Goal: Information Seeking & Learning: Learn about a topic

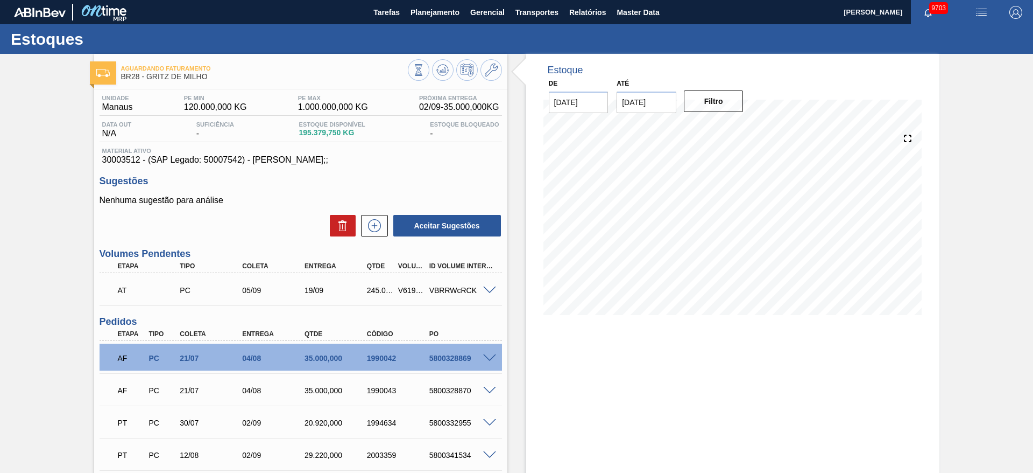
click at [457, 358] on div "5800328869" at bounding box center [462, 358] width 70 height 9
copy div "5800328869"
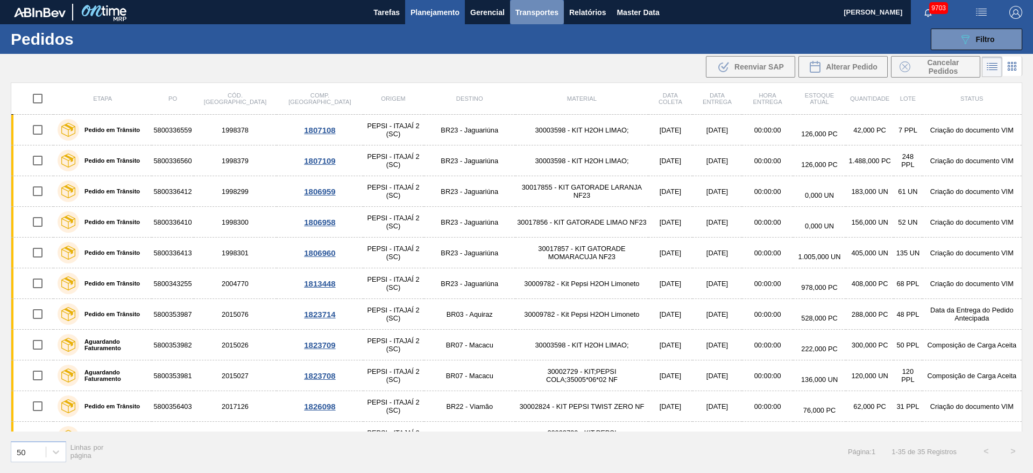
click at [544, 16] on span "Transportes" at bounding box center [537, 12] width 43 height 13
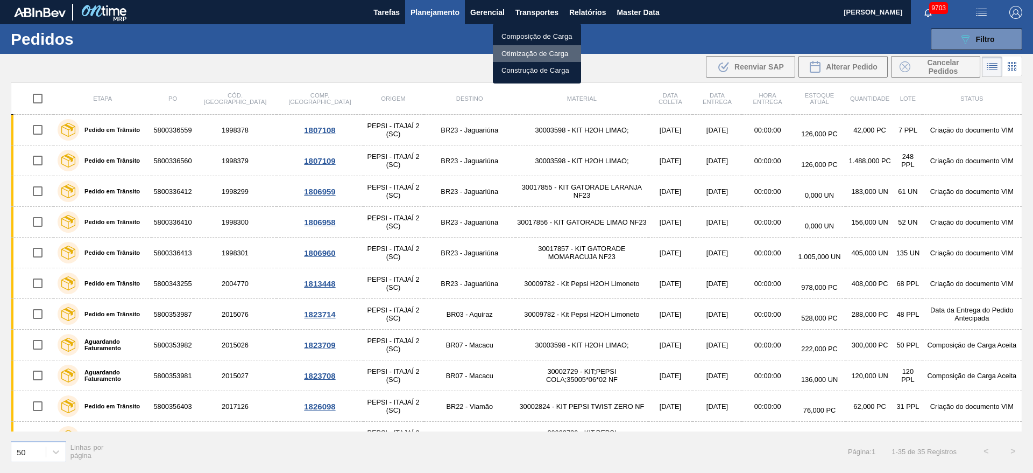
click at [544, 54] on li "Otimização de Carga" at bounding box center [537, 53] width 88 height 17
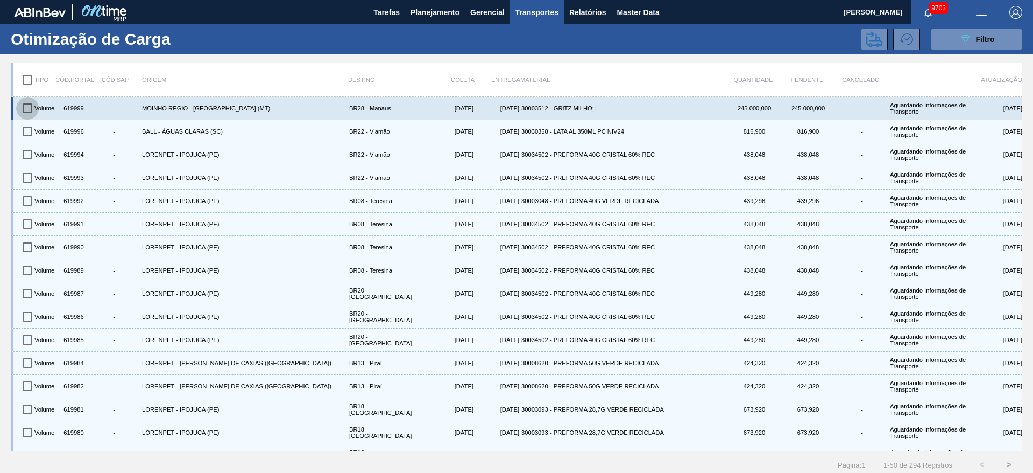
click at [19, 112] on input "checkbox" at bounding box center [27, 108] width 23 height 23
checkbox input "true"
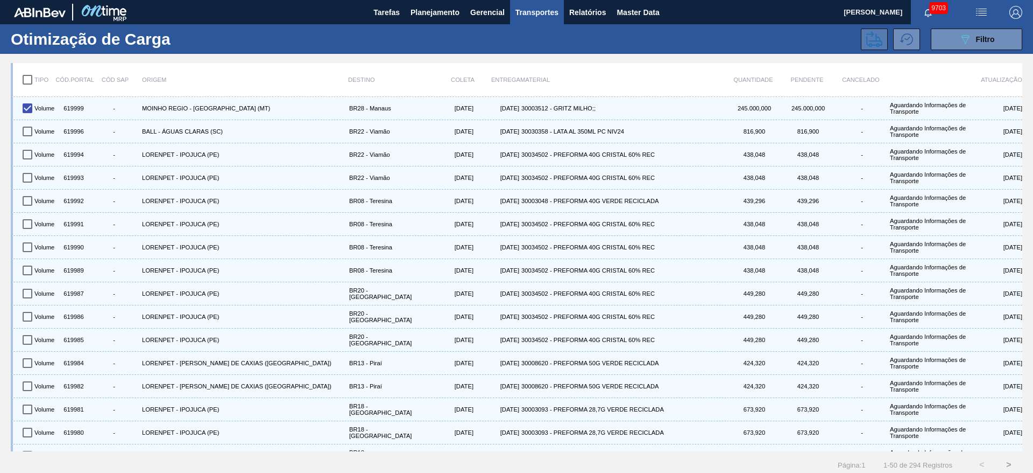
click at [862, 36] on button at bounding box center [874, 40] width 27 height 22
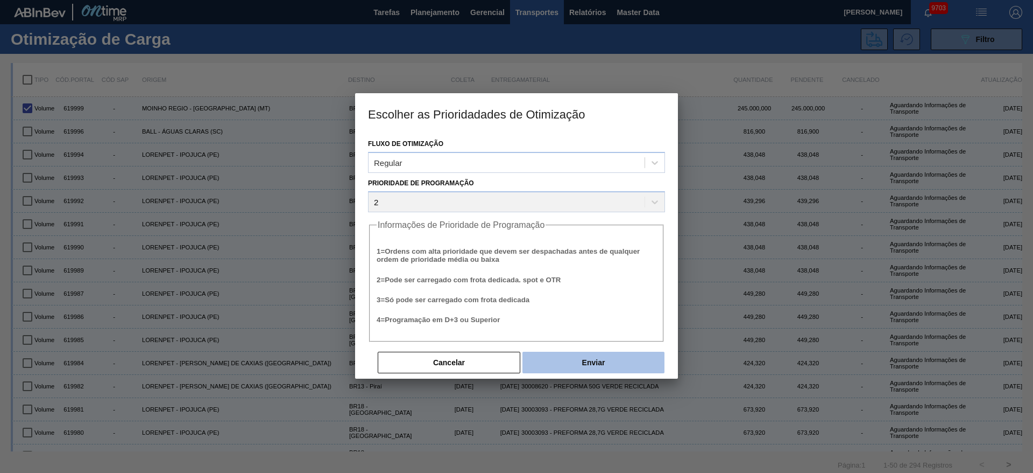
click at [586, 361] on button "Enviar" at bounding box center [594, 362] width 142 height 22
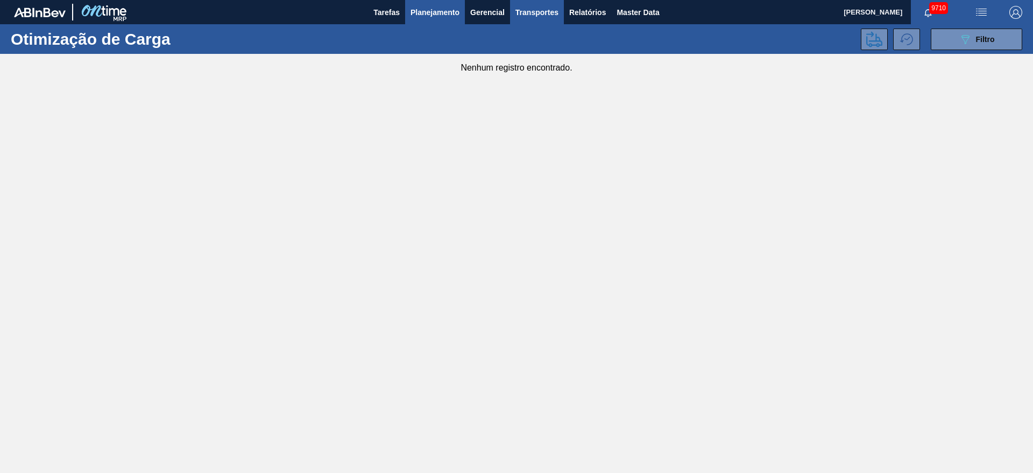
drag, startPoint x: 961, startPoint y: 45, endPoint x: 452, endPoint y: 10, distance: 509.8
click at [452, 10] on main "Tarefas Planejamento Gerencial Transportes Relatórios Master Data [PERSON_NAME]…" at bounding box center [516, 236] width 1033 height 473
click at [452, 10] on span "Planejamento" at bounding box center [435, 12] width 49 height 13
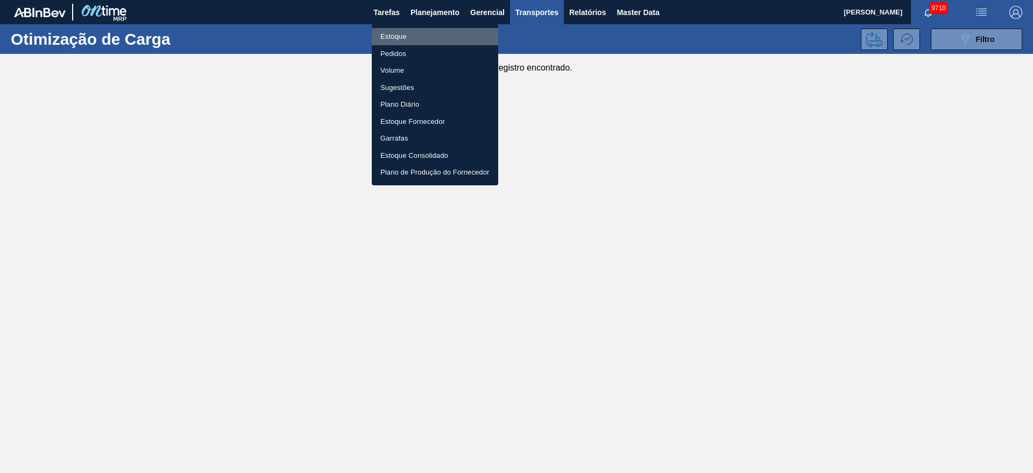
click at [438, 30] on li "Estoque" at bounding box center [435, 36] width 126 height 17
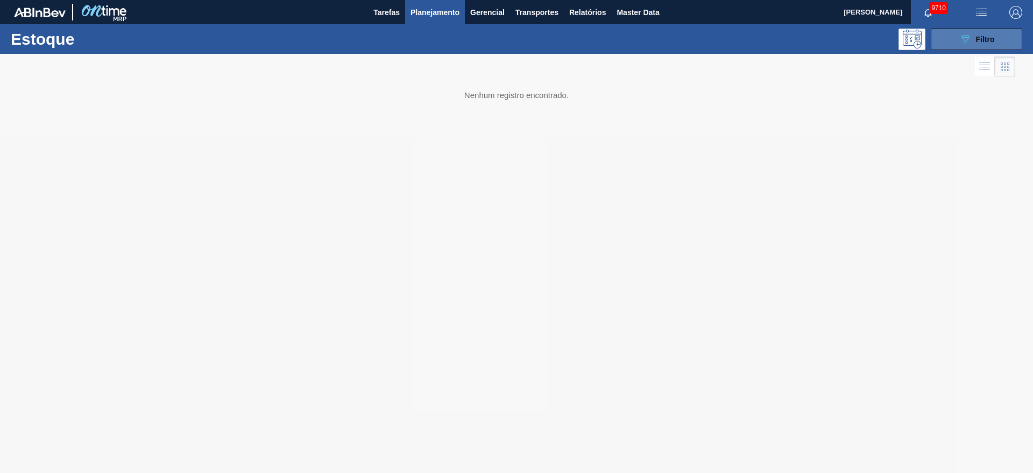
click at [967, 36] on icon "089F7B8B-B2A5-4AFE-B5C0-19BA573D28AC" at bounding box center [965, 39] width 13 height 13
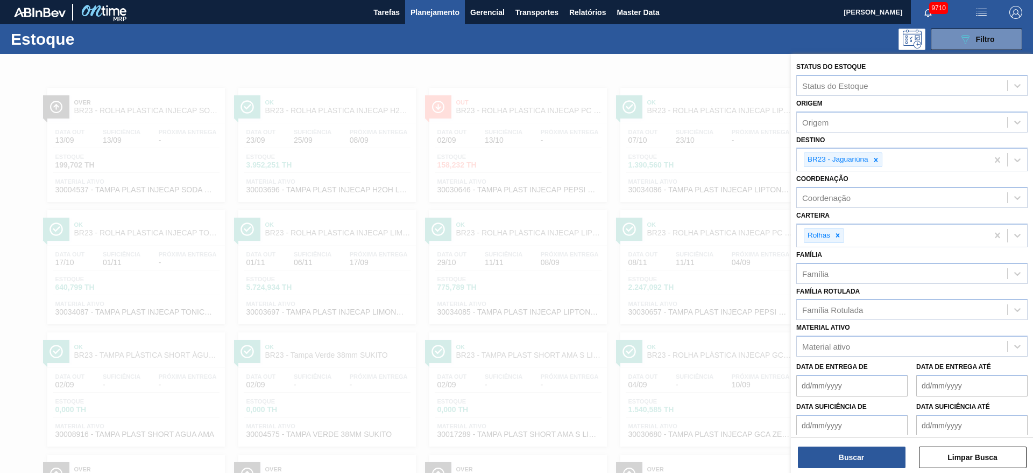
click at [875, 157] on icon at bounding box center [876, 160] width 8 height 8
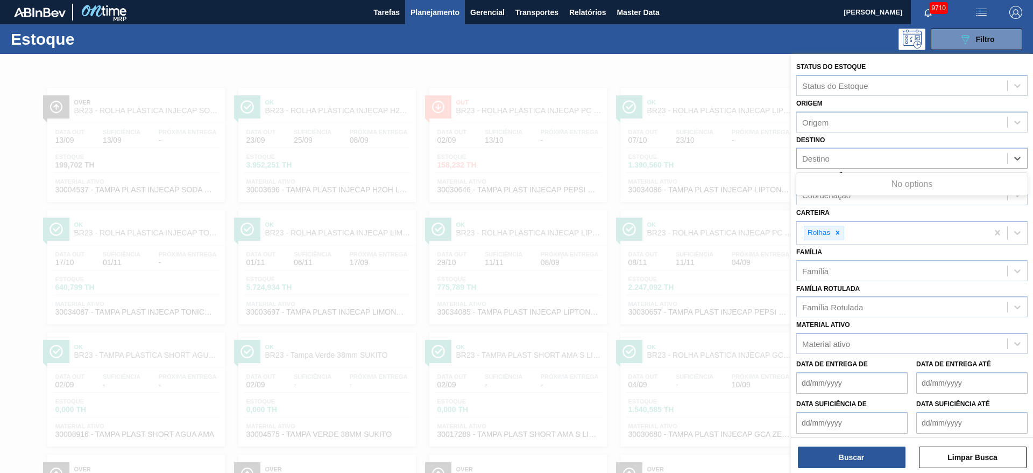
click at [875, 157] on div "Destino" at bounding box center [902, 159] width 210 height 16
click at [839, 142] on div "Destino Destino" at bounding box center [912, 150] width 231 height 37
click at [834, 153] on div "Destino" at bounding box center [902, 159] width 210 height 16
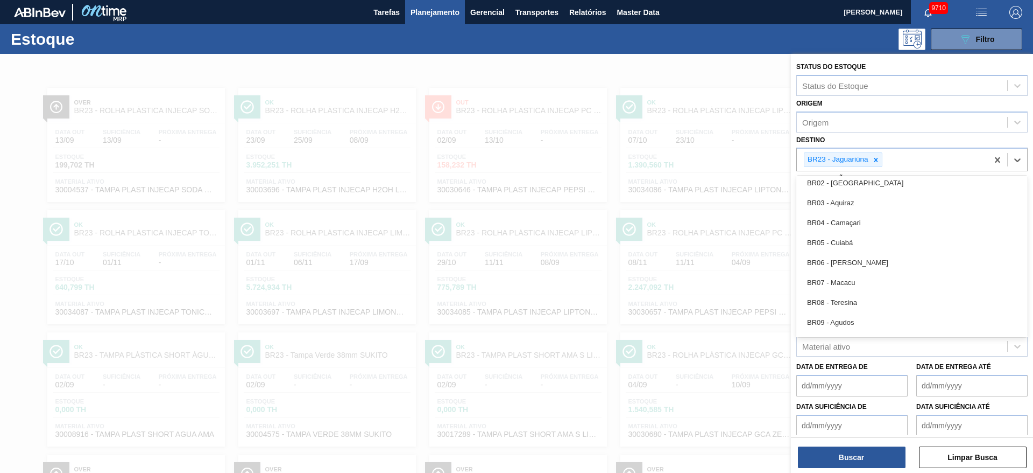
scroll to position [650, 0]
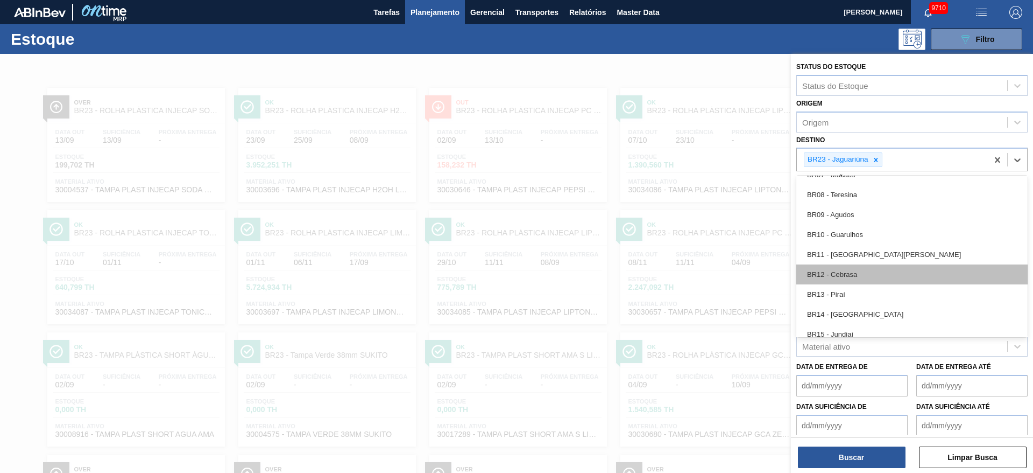
click at [850, 269] on div "BR12 - Cebrasa" at bounding box center [912, 274] width 231 height 20
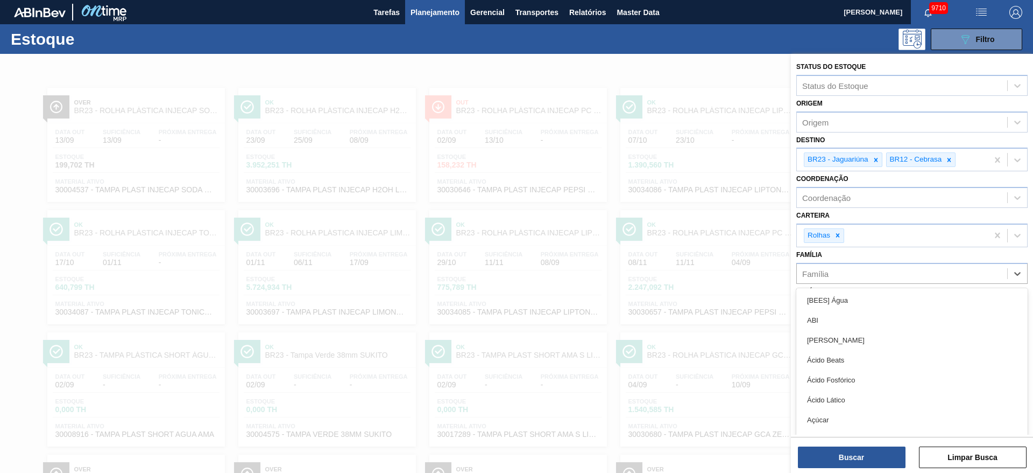
click at [850, 269] on div "Família" at bounding box center [902, 273] width 210 height 16
click at [877, 158] on icon at bounding box center [876, 160] width 4 height 4
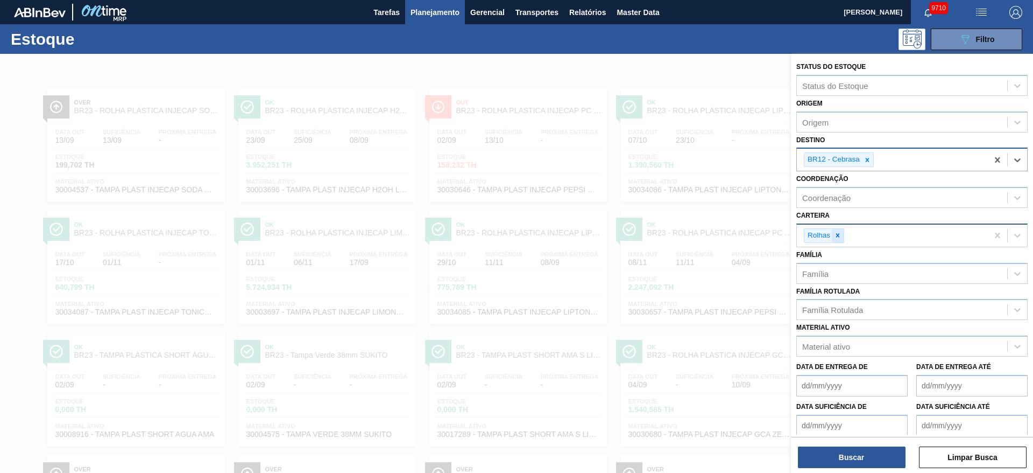
click at [840, 233] on icon at bounding box center [838, 235] width 8 height 8
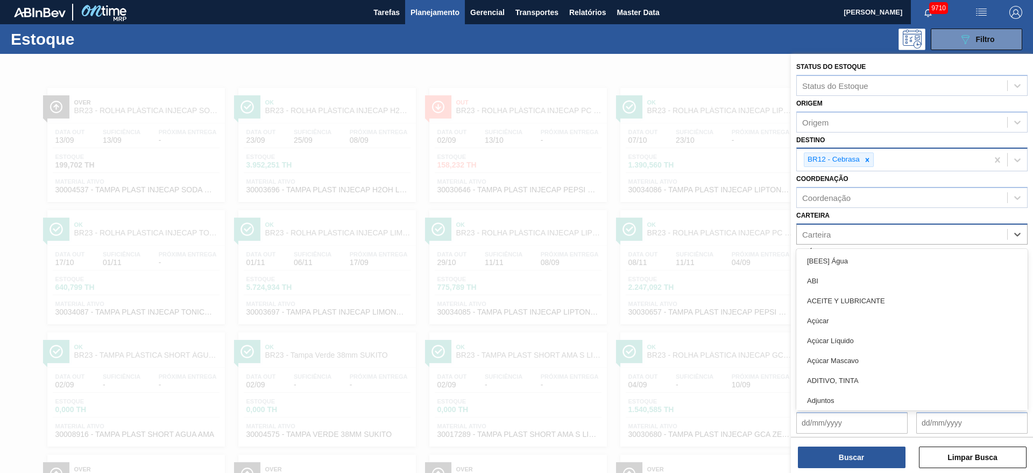
drag, startPoint x: 840, startPoint y: 233, endPoint x: 874, endPoint y: 224, distance: 35.0
click at [874, 224] on div "Carteira" at bounding box center [912, 233] width 231 height 21
type input "ki"
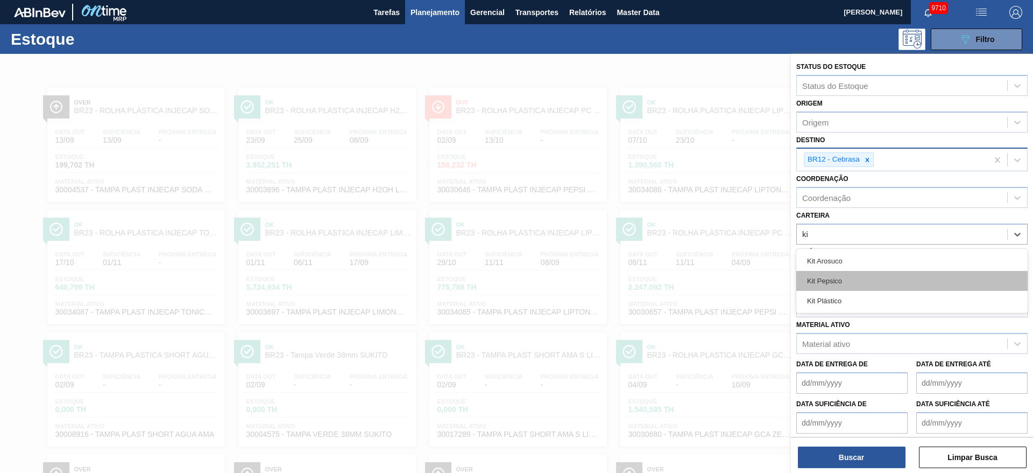
click at [855, 274] on div "Kit Pepsico" at bounding box center [912, 281] width 231 height 20
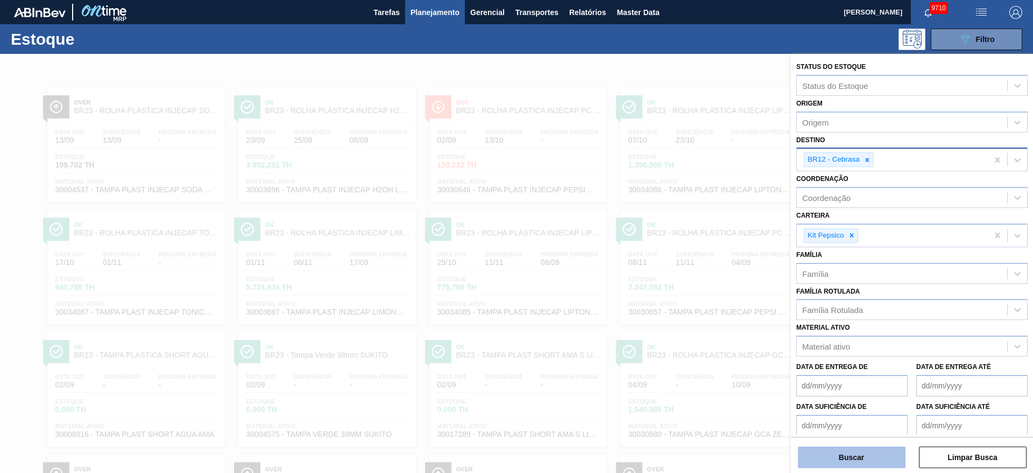
drag, startPoint x: 839, startPoint y: 441, endPoint x: 839, endPoint y: 457, distance: 16.7
click at [839, 457] on div "Buscar Limpar Busca" at bounding box center [912, 452] width 242 height 30
click at [839, 457] on button "Buscar" at bounding box center [852, 457] width 108 height 22
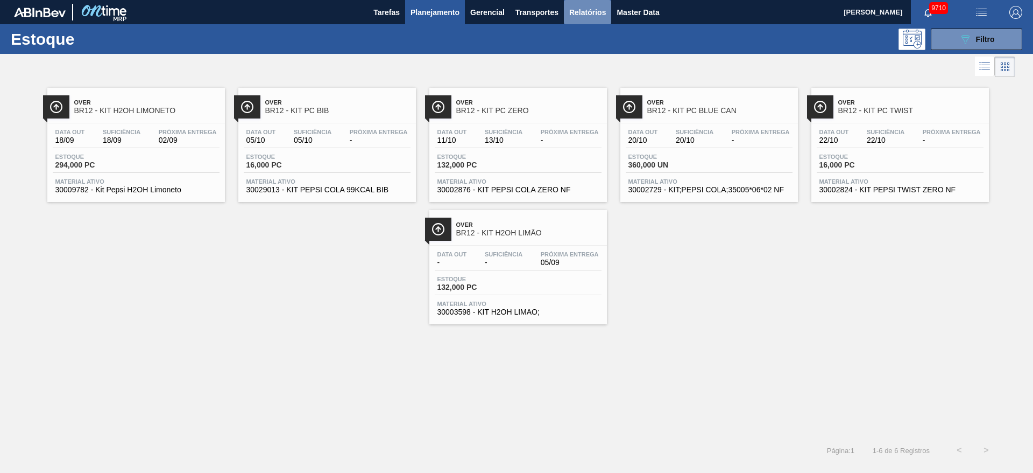
click at [583, 20] on button "Relatórios" at bounding box center [587, 12] width 47 height 24
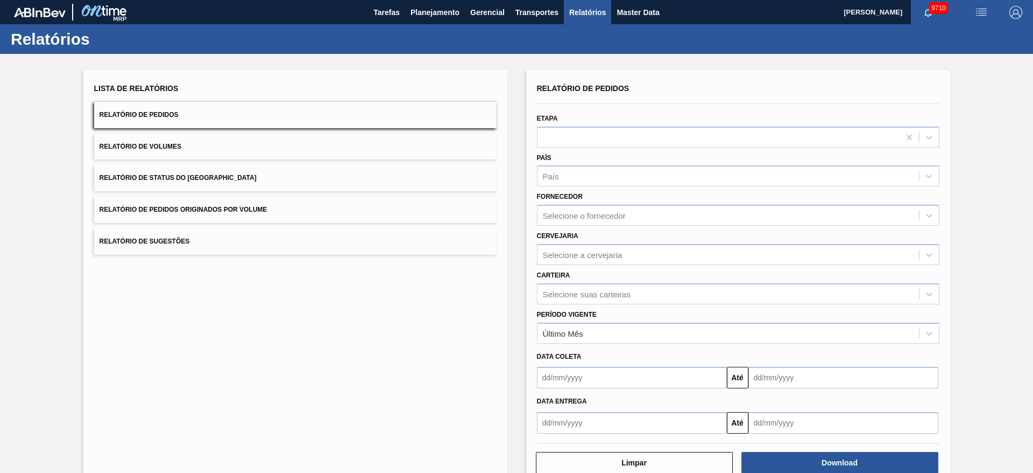
click at [377, 182] on button "Relatório de Status do [GEOGRAPHIC_DATA]" at bounding box center [295, 178] width 403 height 26
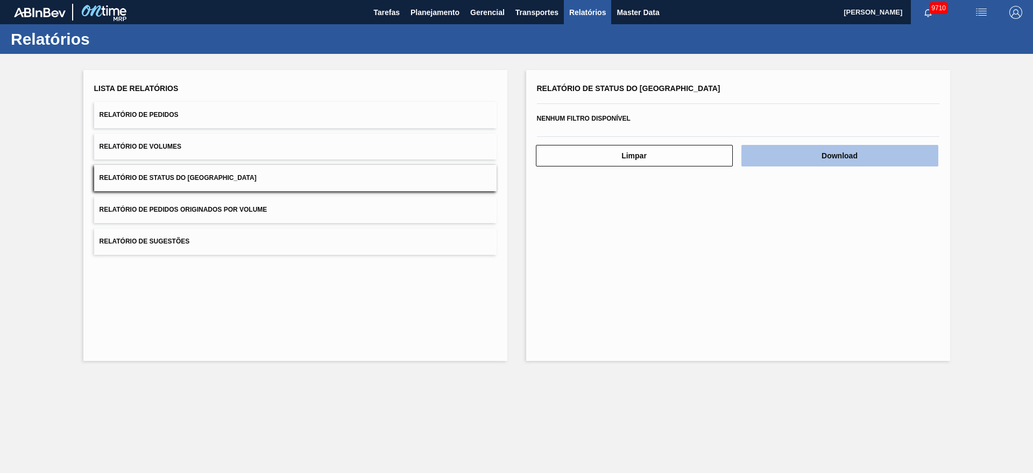
click at [798, 159] on button "Download" at bounding box center [840, 156] width 197 height 22
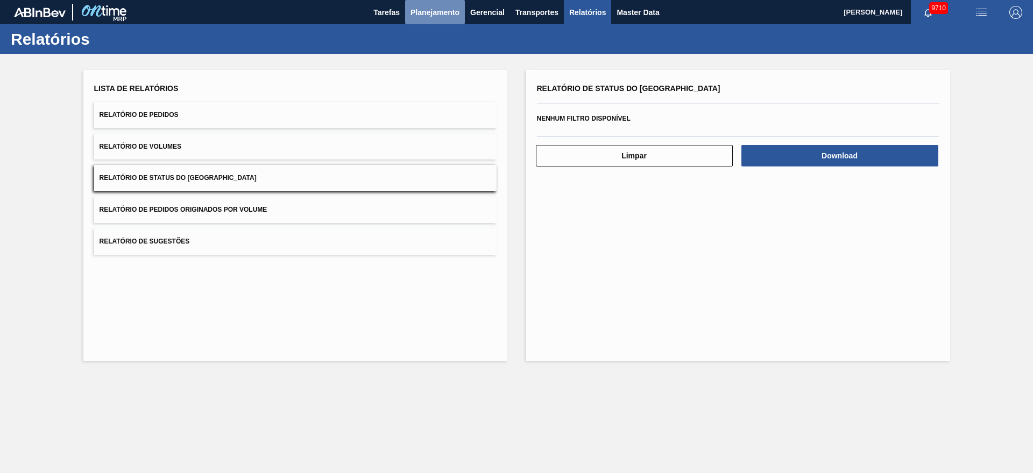
click at [426, 12] on span "Planejamento" at bounding box center [435, 12] width 49 height 13
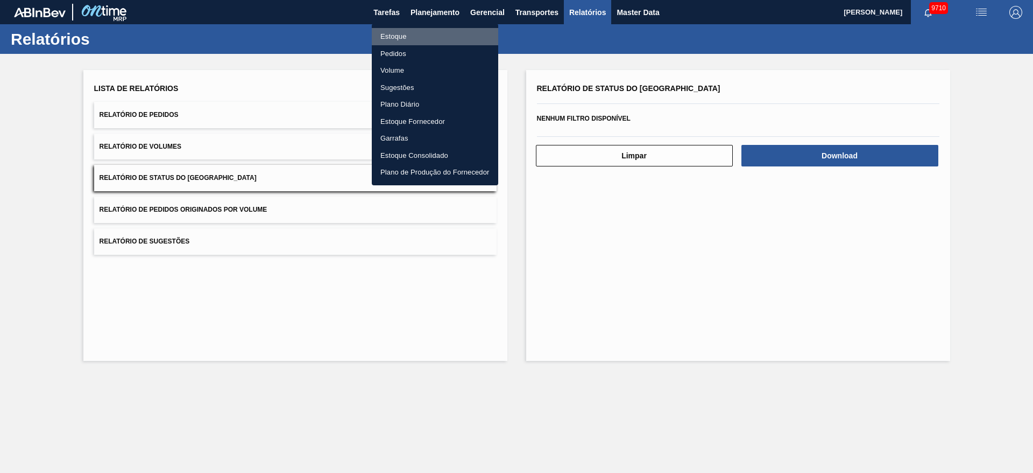
click at [423, 31] on li "Estoque" at bounding box center [435, 36] width 126 height 17
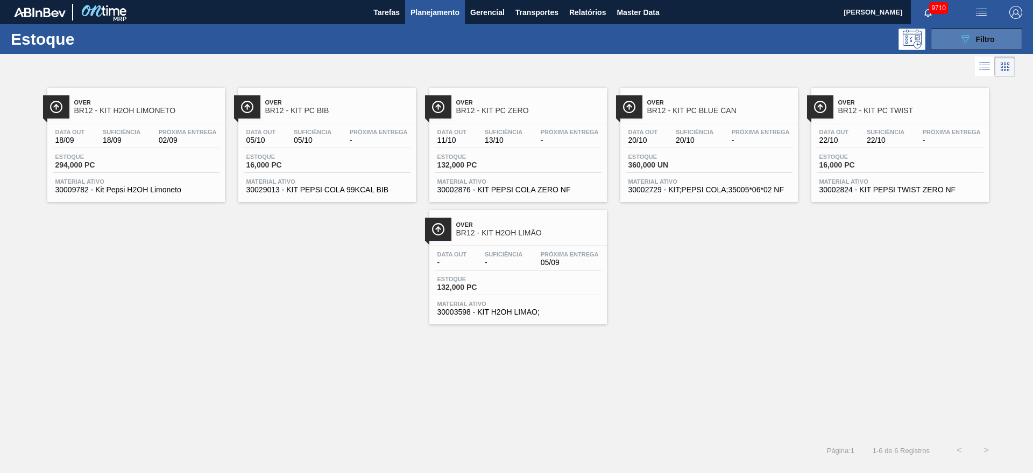
click at [955, 45] on button "089F7B8B-B2A5-4AFE-B5C0-19BA573D28AC Filtro" at bounding box center [976, 40] width 91 height 22
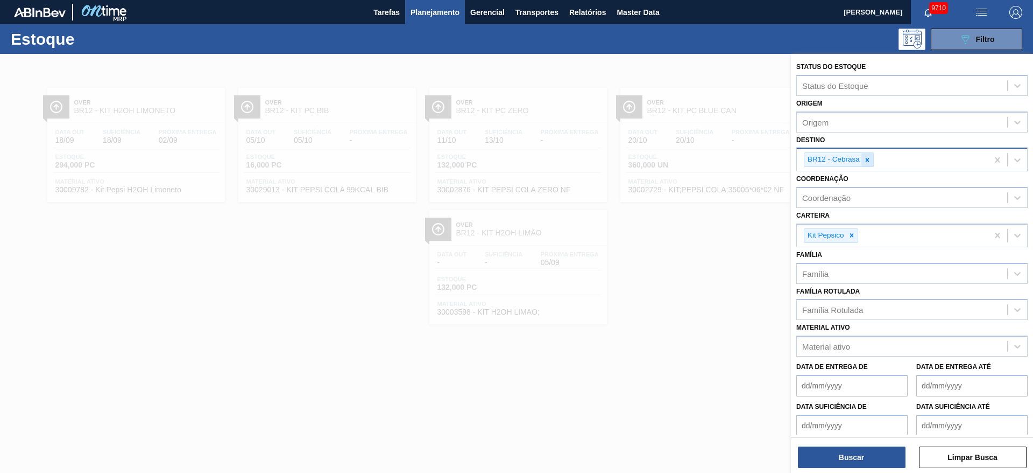
click at [869, 155] on div at bounding box center [868, 159] width 12 height 13
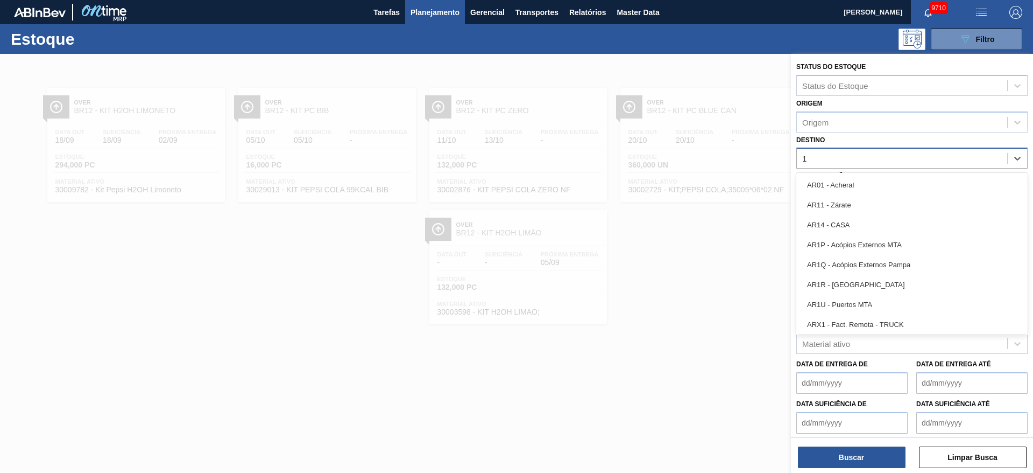
type input "14"
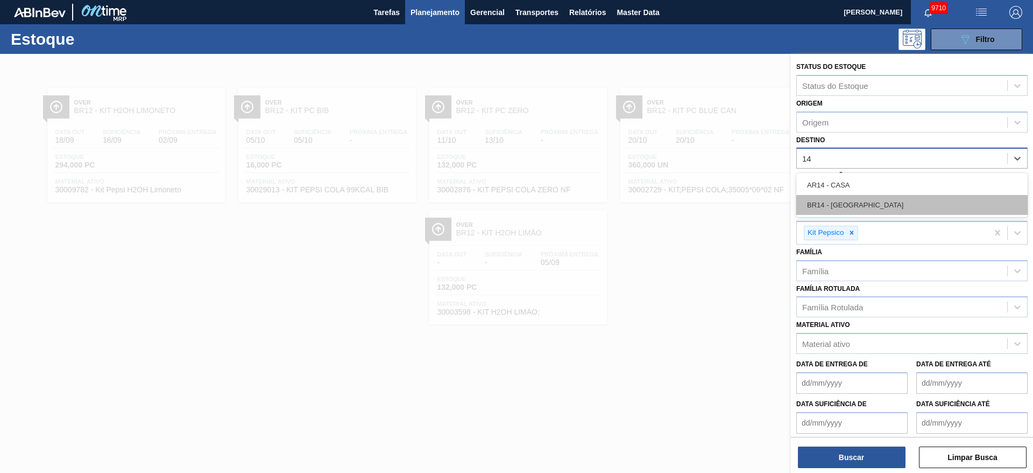
click at [841, 202] on div "BR14 - [GEOGRAPHIC_DATA]" at bounding box center [912, 205] width 231 height 20
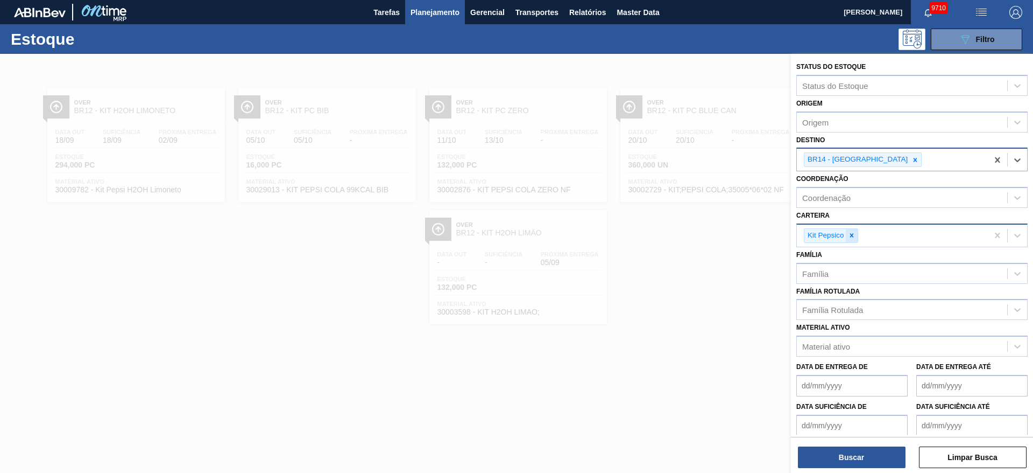
click at [852, 230] on div at bounding box center [852, 235] width 12 height 13
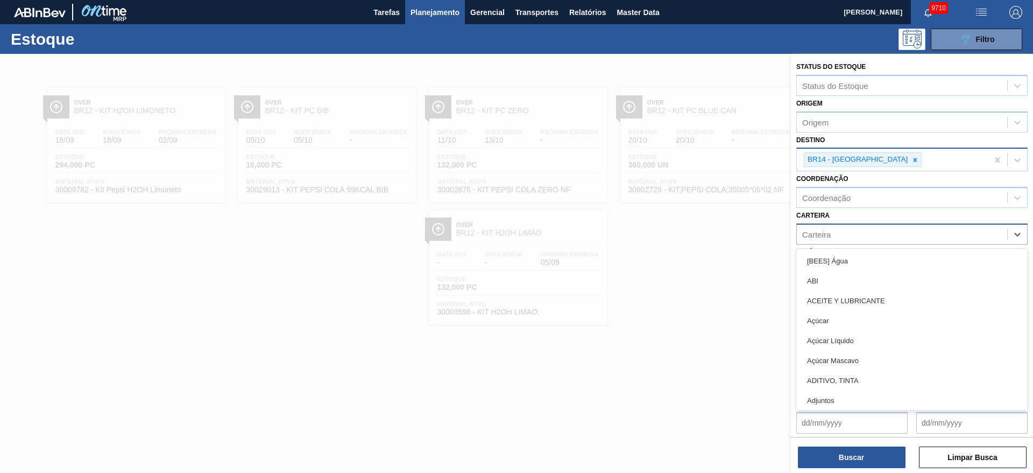
click at [852, 230] on div "Carteira" at bounding box center [902, 234] width 210 height 16
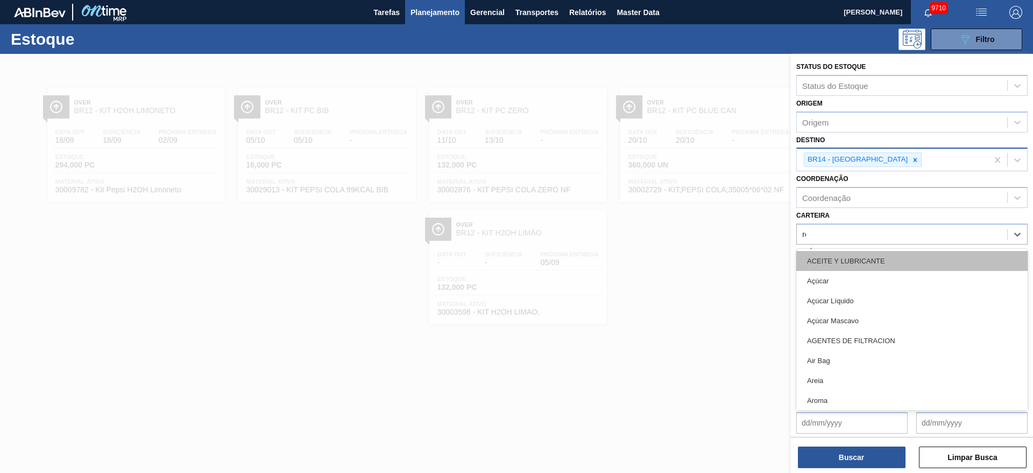
type input "rol"
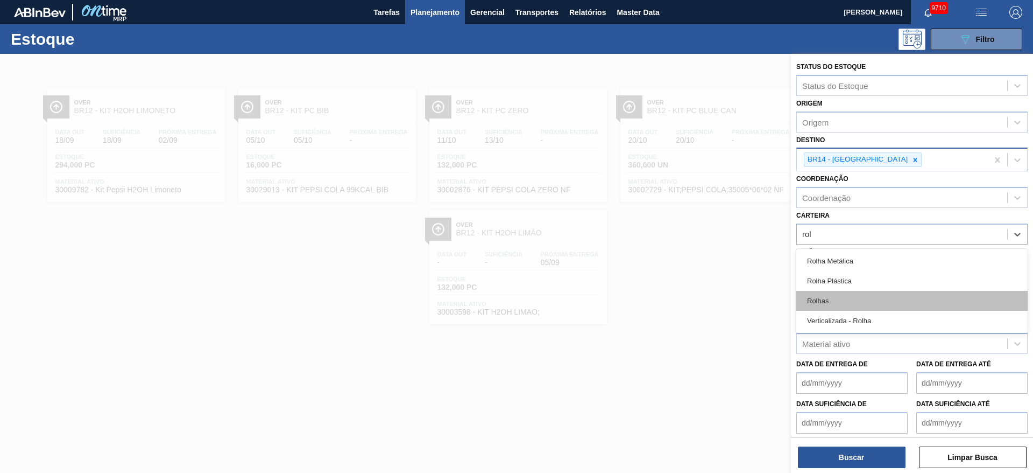
click at [843, 301] on div "Rolhas" at bounding box center [912, 301] width 231 height 20
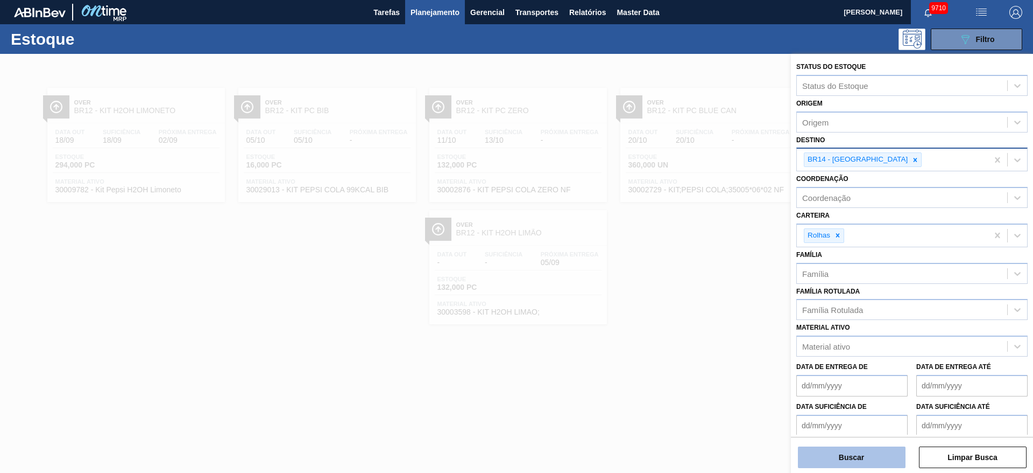
click at [827, 449] on button "Buscar" at bounding box center [852, 457] width 108 height 22
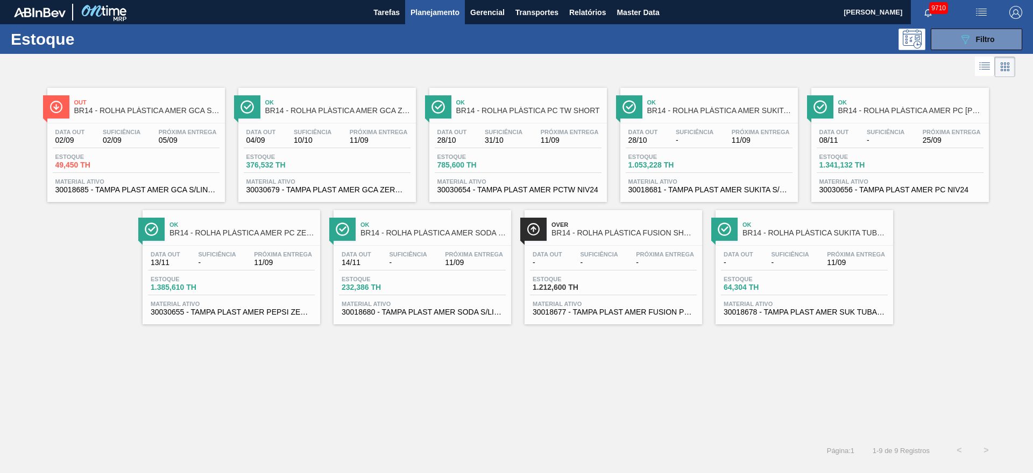
click at [329, 111] on span "BR14 - ROLHA PLÁSTICA AMER GCA ZERO SHORT" at bounding box center [337, 111] width 145 height 8
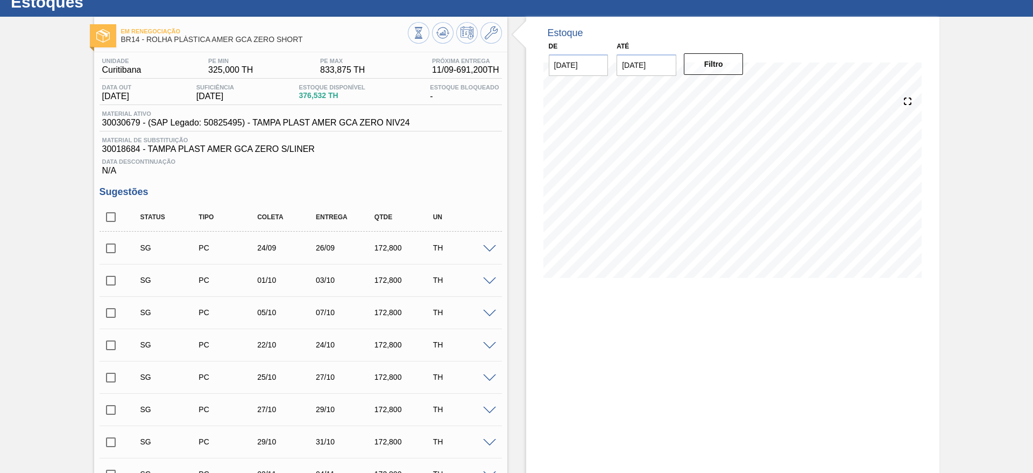
scroll to position [272, 0]
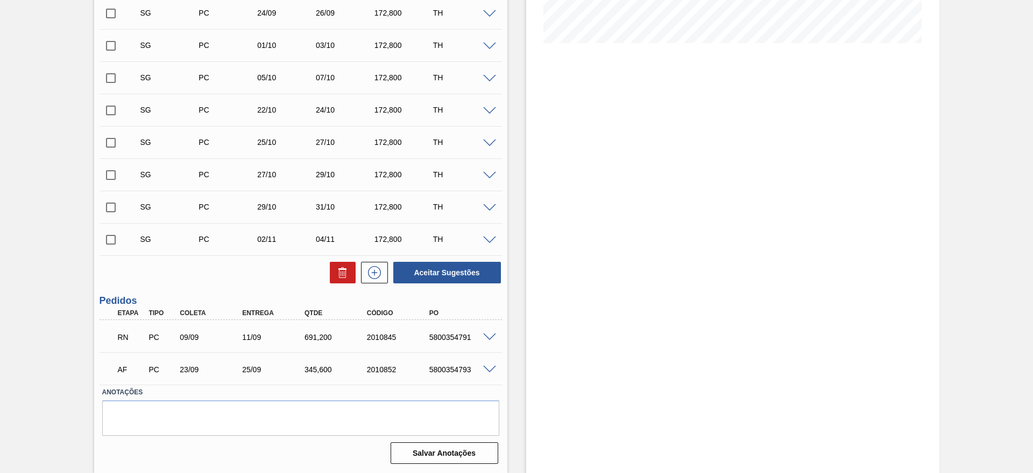
click at [489, 337] on span at bounding box center [489, 337] width 13 height 8
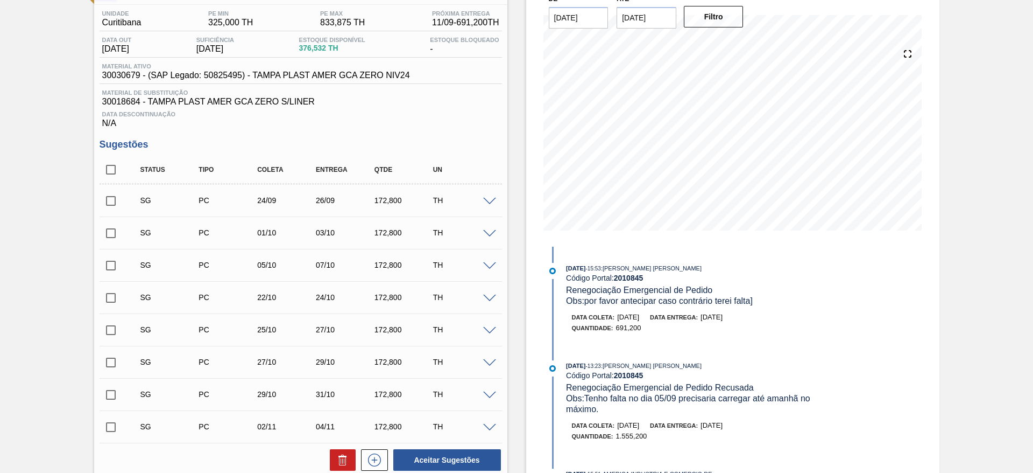
scroll to position [0, 0]
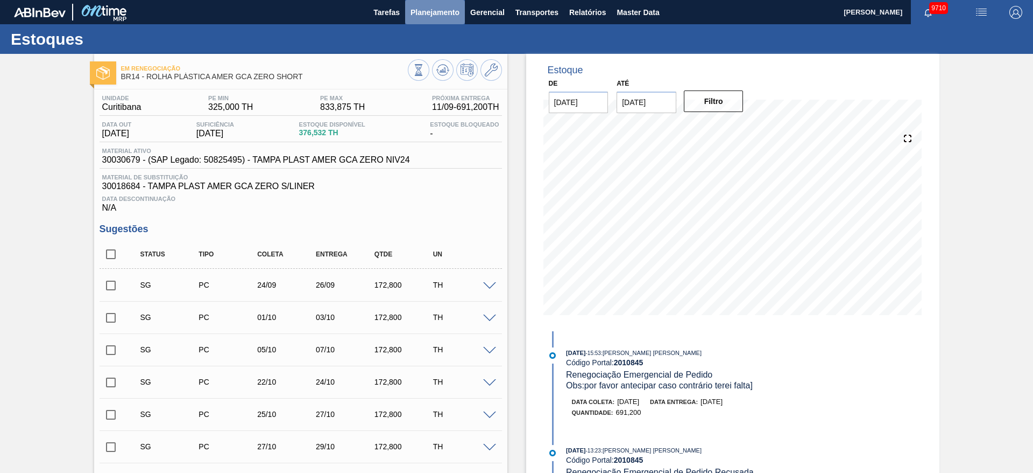
click at [433, 22] on button "Planejamento" at bounding box center [435, 12] width 60 height 24
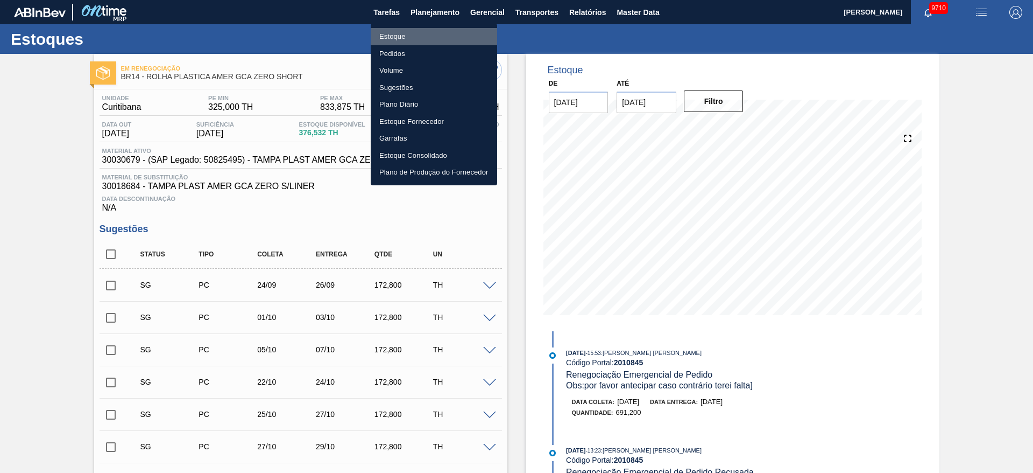
click at [432, 38] on li "Estoque" at bounding box center [434, 36] width 126 height 17
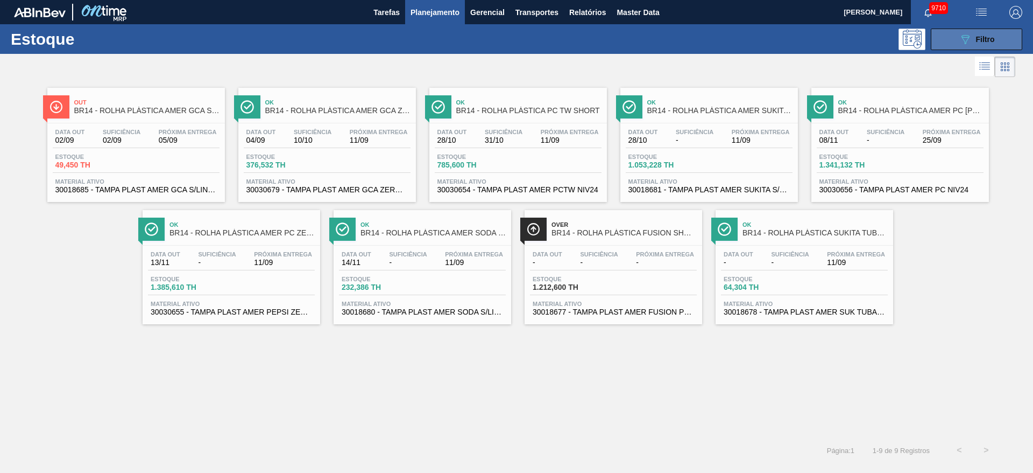
click at [968, 40] on icon "089F7B8B-B2A5-4AFE-B5C0-19BA573D28AC" at bounding box center [965, 39] width 13 height 13
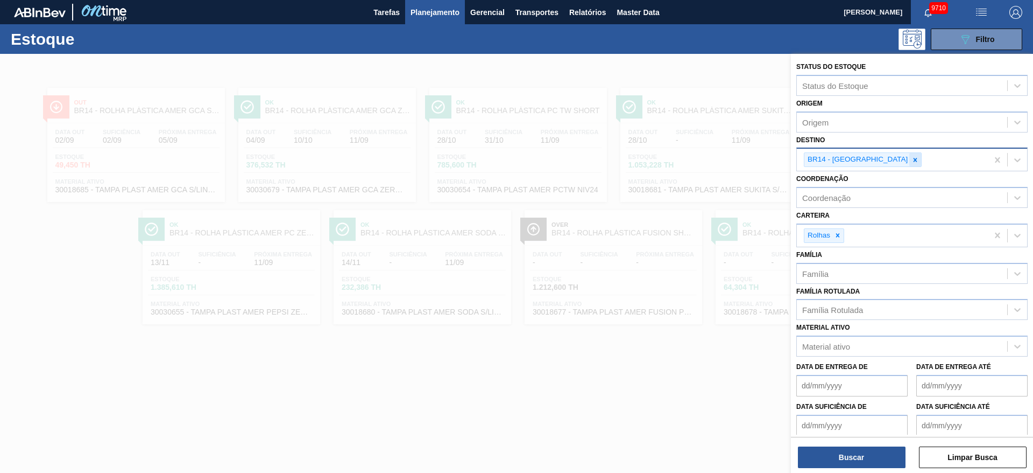
click at [912, 163] on icon at bounding box center [916, 160] width 8 height 8
type input "2"
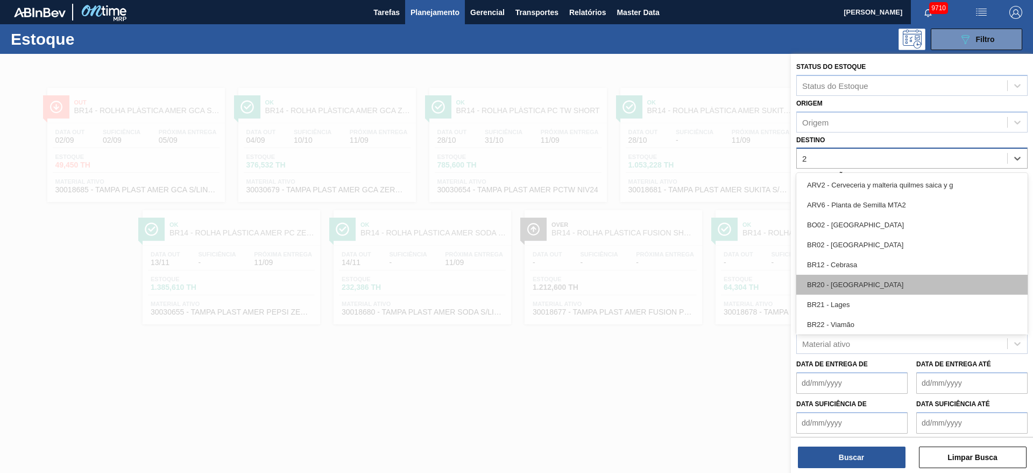
click at [861, 276] on div "BR20 - [GEOGRAPHIC_DATA]" at bounding box center [912, 284] width 231 height 20
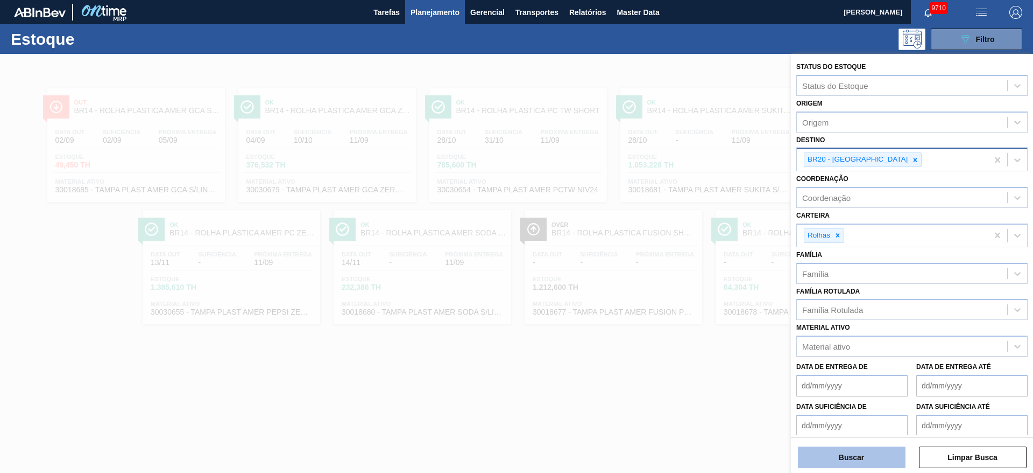
click at [854, 456] on button "Buscar" at bounding box center [852, 457] width 108 height 22
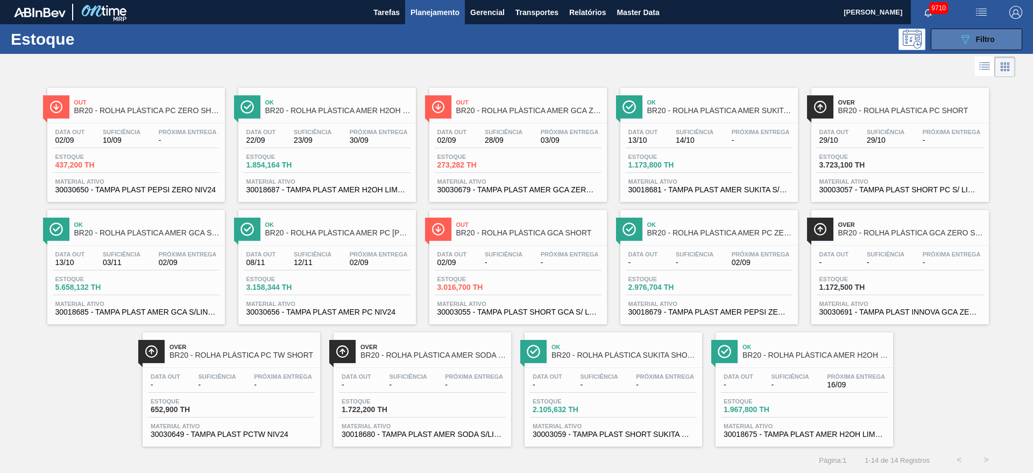
click at [989, 48] on button "089F7B8B-B2A5-4AFE-B5C0-19BA573D28AC Filtro" at bounding box center [976, 40] width 91 height 22
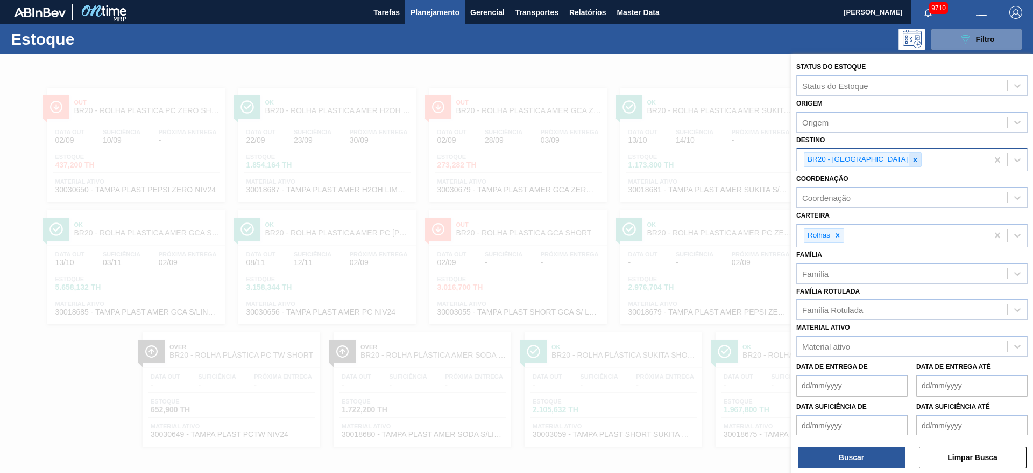
click at [910, 165] on div at bounding box center [916, 159] width 12 height 13
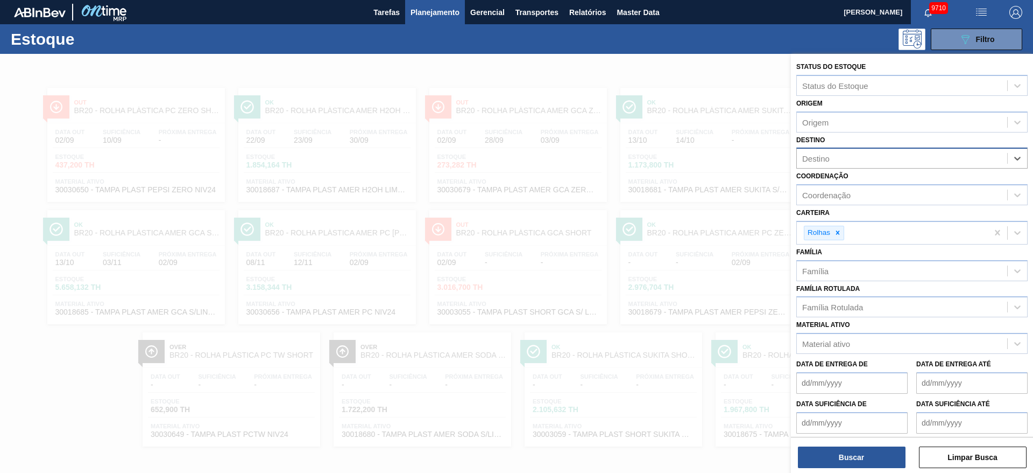
type input "7"
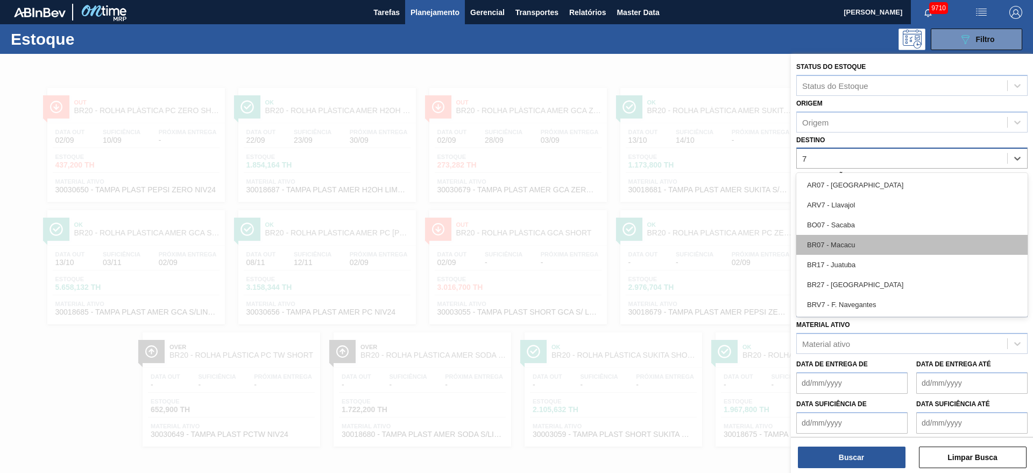
click at [859, 237] on div "BR07 - Macacu" at bounding box center [912, 245] width 231 height 20
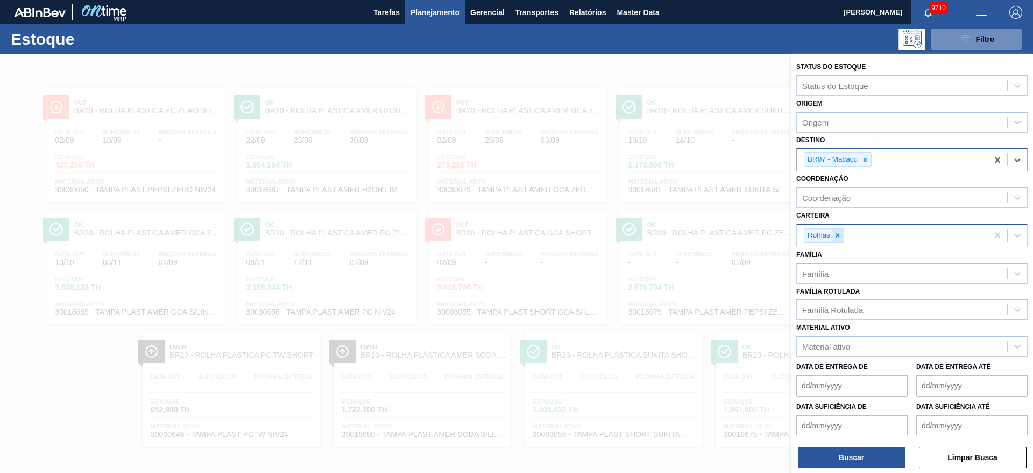
click at [837, 229] on div at bounding box center [838, 235] width 12 height 13
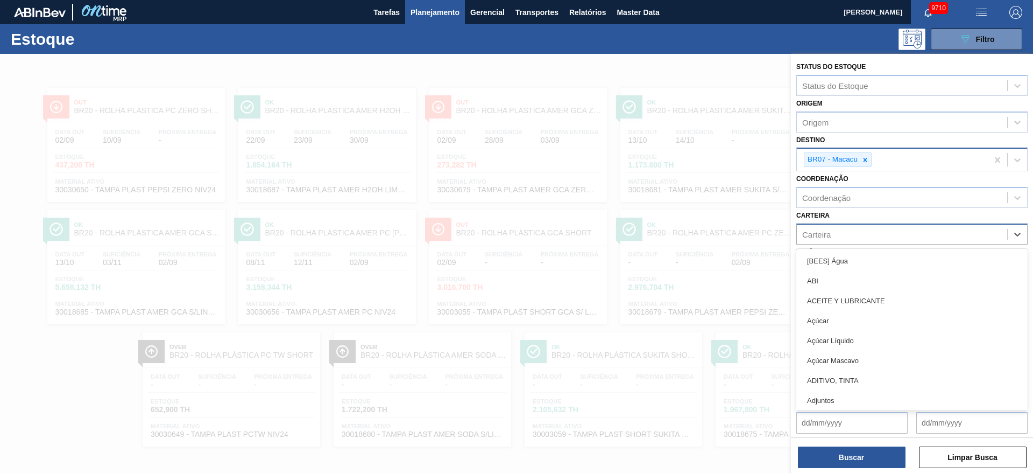
click at [837, 229] on div "Carteira" at bounding box center [902, 234] width 210 height 16
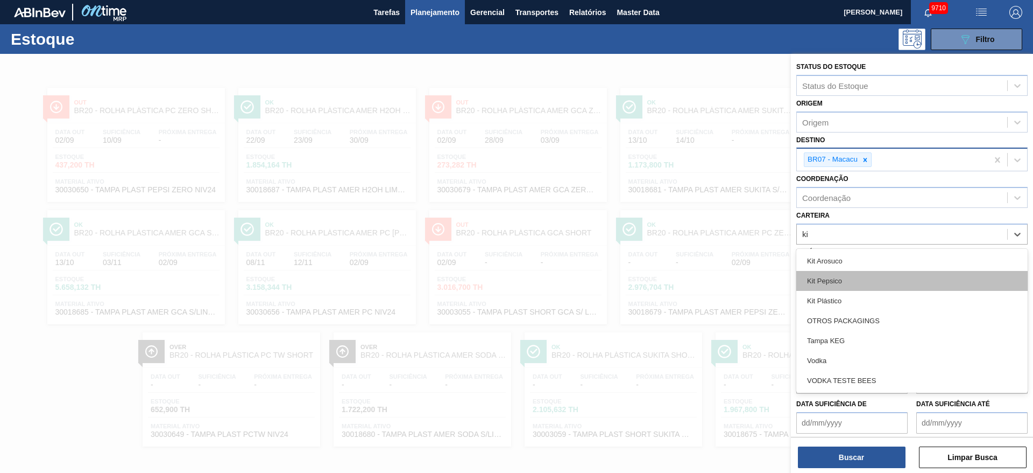
type input "kit"
click at [838, 277] on div "Kit Pepsico" at bounding box center [912, 281] width 231 height 20
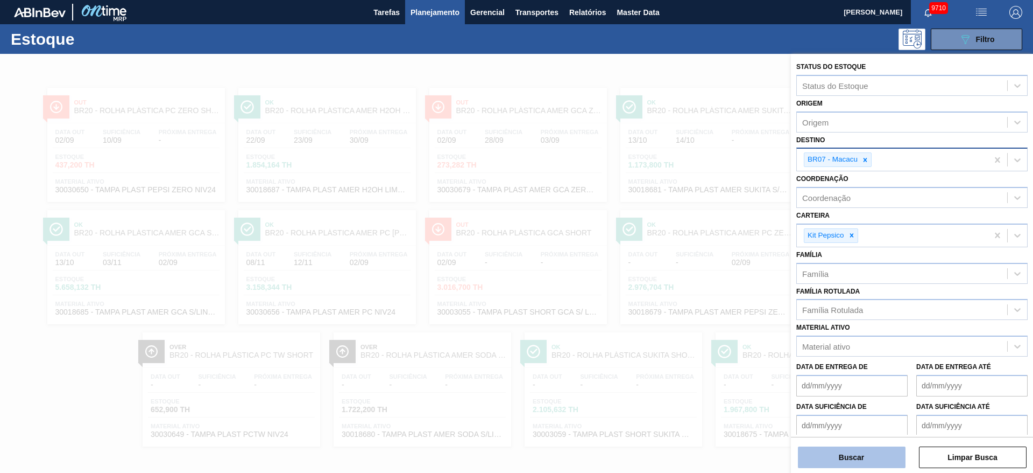
click at [853, 454] on button "Buscar" at bounding box center [852, 457] width 108 height 22
